Goal: Navigation & Orientation: Find specific page/section

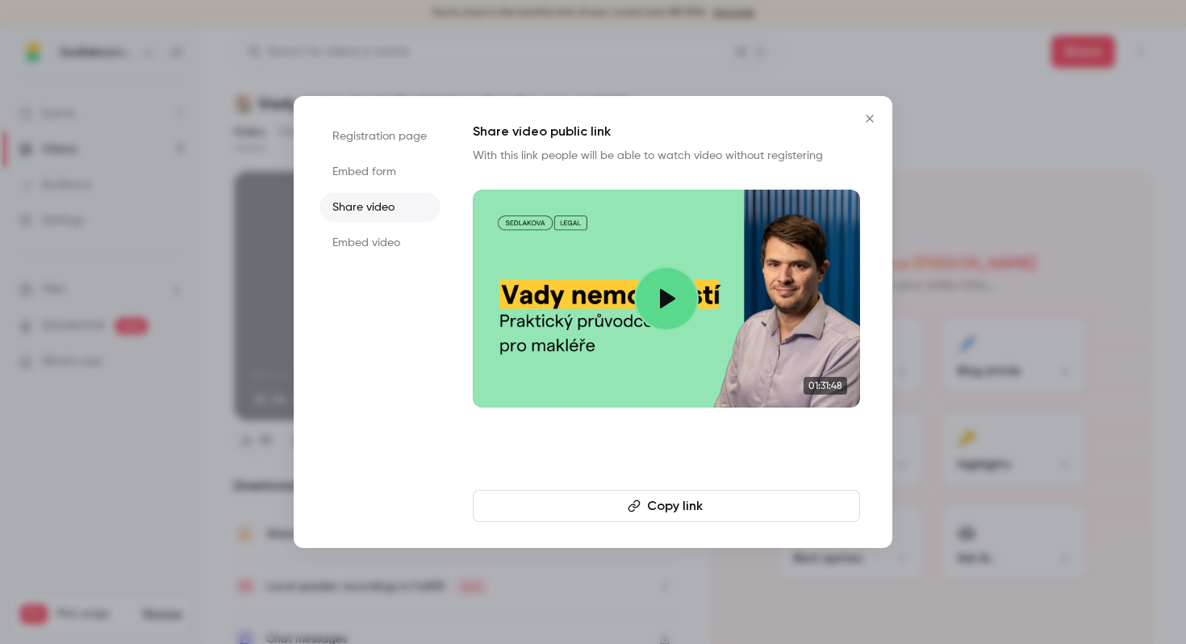
click at [861, 112] on icon "Close" at bounding box center [869, 118] width 19 height 13
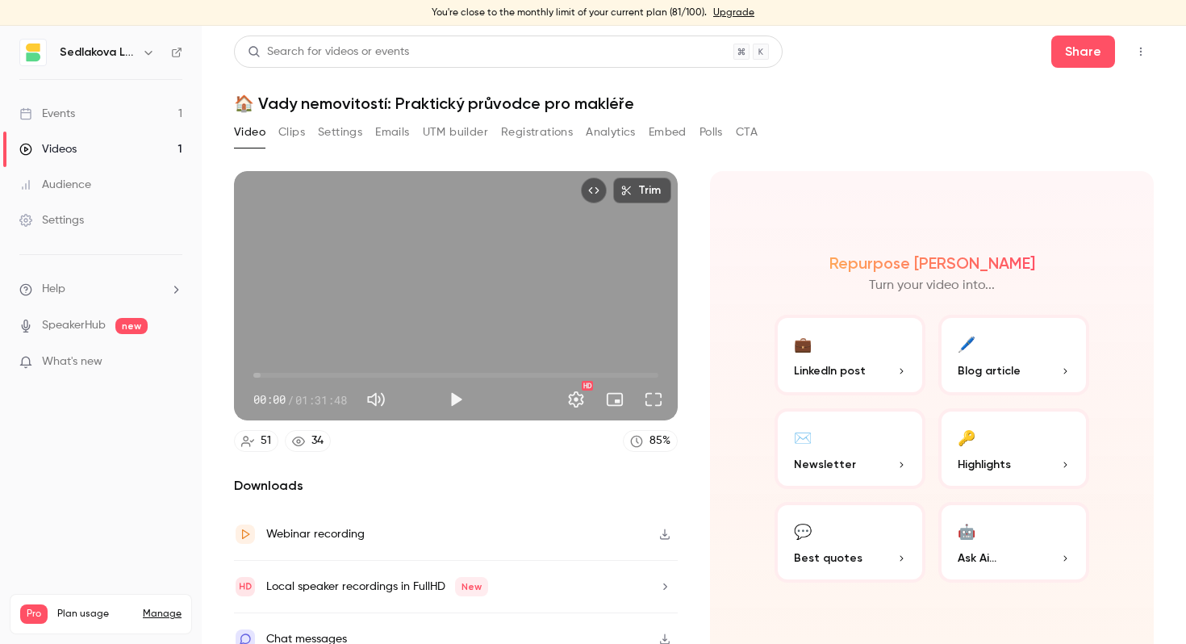
click at [81, 125] on link "Events 1" at bounding box center [101, 113] width 202 height 35
